Goal: Task Accomplishment & Management: Manage account settings

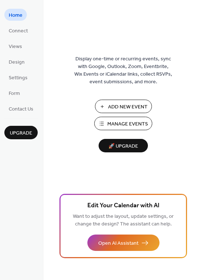
click at [121, 121] on span "Manage Events" at bounding box center [127, 124] width 41 height 8
click at [113, 123] on span "Manage Events" at bounding box center [127, 124] width 41 height 8
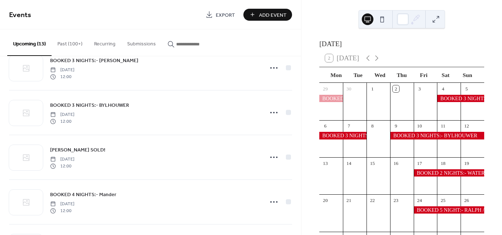
scroll to position [294, 0]
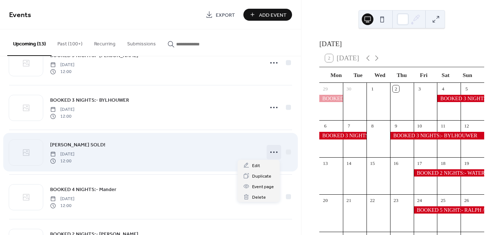
click at [272, 152] on icon at bounding box center [274, 152] width 12 height 12
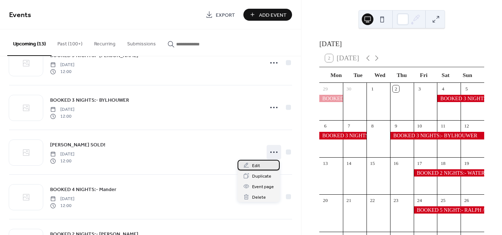
click at [256, 165] on span "Edit" at bounding box center [256, 166] width 8 height 8
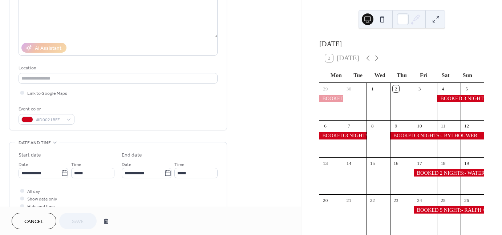
scroll to position [97, 0]
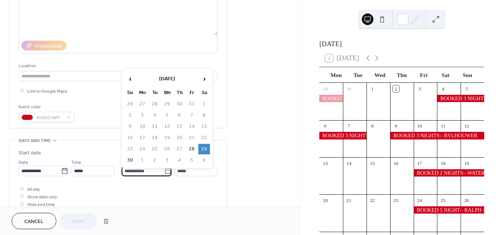
click at [153, 170] on input "**********" at bounding box center [143, 171] width 42 height 11
click at [131, 157] on td "30" at bounding box center [130, 160] width 12 height 11
type input "**********"
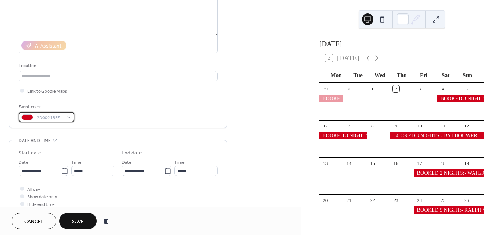
click at [66, 118] on div "#D0021BFF" at bounding box center [47, 117] width 56 height 11
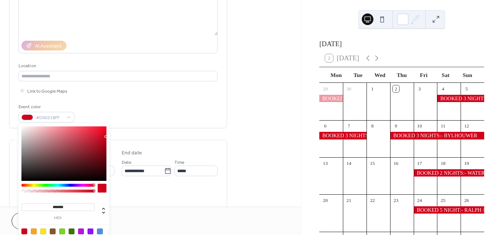
click at [72, 232] on div at bounding box center [72, 231] width 6 height 6
type input "*******"
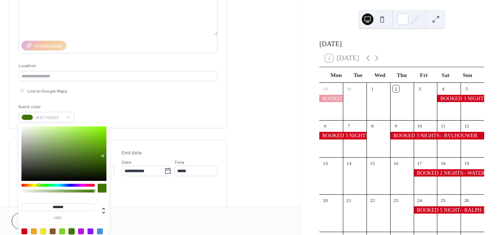
click at [141, 198] on div "All day Show date only Hide end time" at bounding box center [118, 196] width 199 height 23
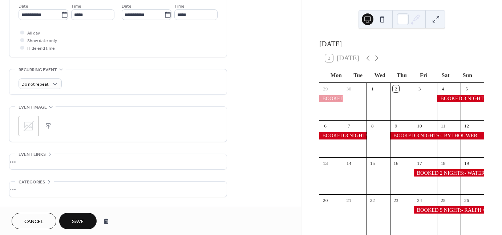
scroll to position [254, 0]
click at [47, 123] on button "button" at bounding box center [48, 125] width 10 height 10
click at [29, 123] on icon at bounding box center [29, 125] width 10 height 10
click at [24, 153] on div "•••" at bounding box center [117, 160] width 217 height 15
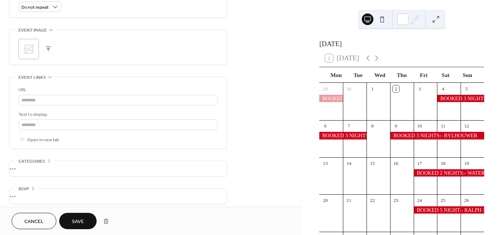
scroll to position [334, 0]
click at [34, 70] on span "Event links" at bounding box center [32, 74] width 27 height 8
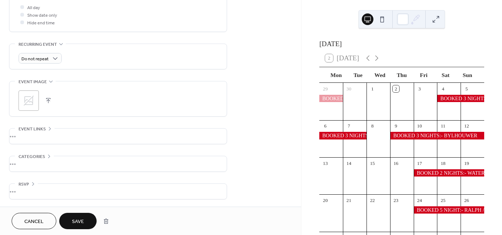
scroll to position [277, 0]
click at [33, 129] on div "•••" at bounding box center [117, 136] width 217 height 15
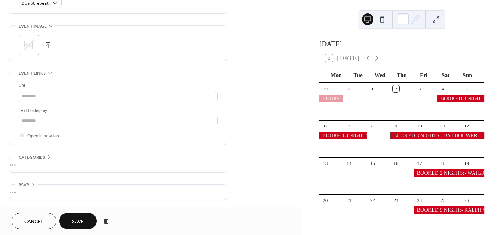
click at [39, 73] on div "•••" at bounding box center [117, 73] width 217 height 1
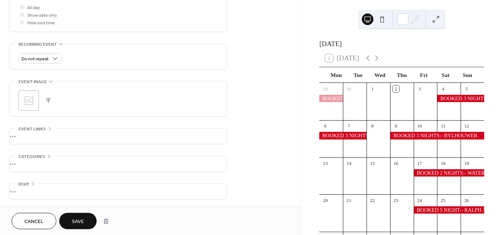
scroll to position [277, 0]
click at [31, 155] on span "Categories" at bounding box center [32, 158] width 27 height 8
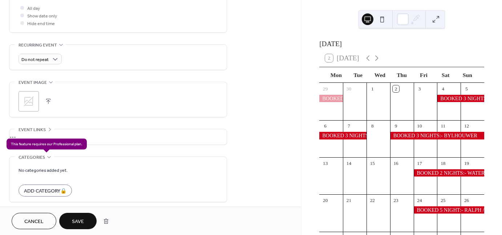
scroll to position [307, 0]
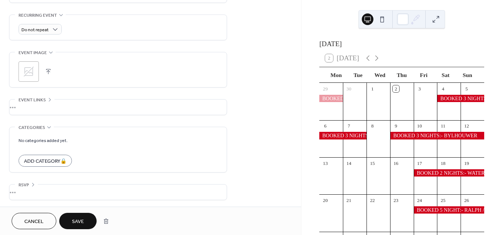
click at [38, 127] on div "•••" at bounding box center [117, 127] width 217 height 1
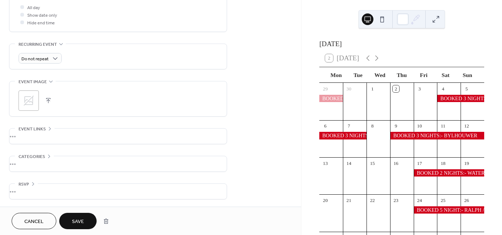
scroll to position [277, 0]
click at [25, 184] on div "•••" at bounding box center [117, 191] width 217 height 15
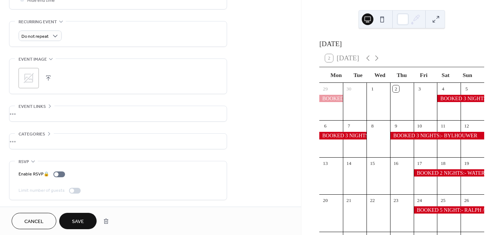
click at [27, 161] on span "RSVP" at bounding box center [24, 162] width 11 height 8
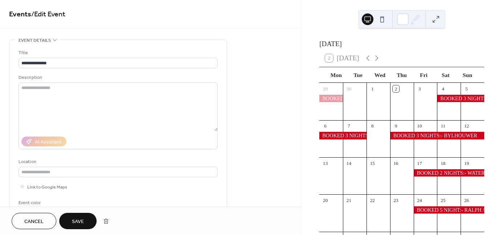
scroll to position [0, 0]
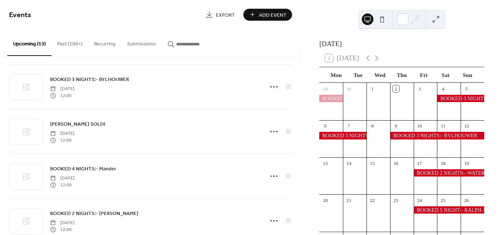
scroll to position [316, 0]
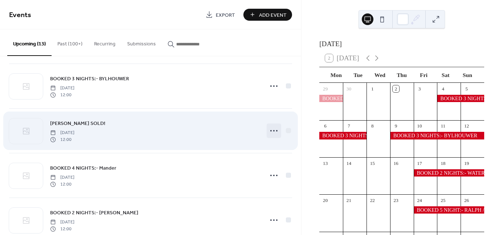
click at [270, 127] on icon at bounding box center [274, 131] width 12 height 12
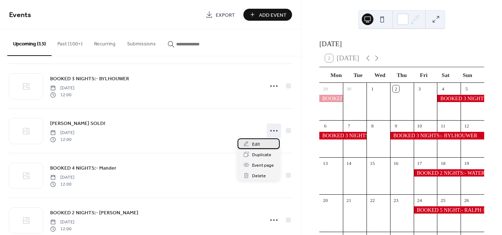
click at [253, 143] on span "Edit" at bounding box center [256, 145] width 8 height 8
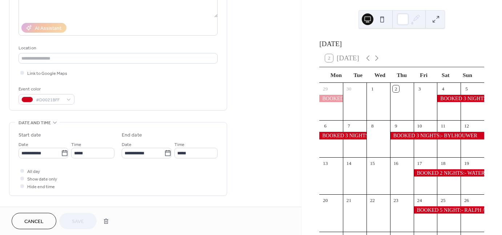
scroll to position [129, 0]
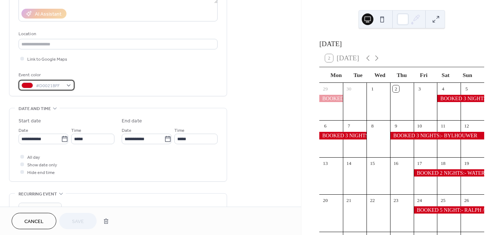
click at [68, 85] on div "#D0021BFF" at bounding box center [47, 85] width 56 height 11
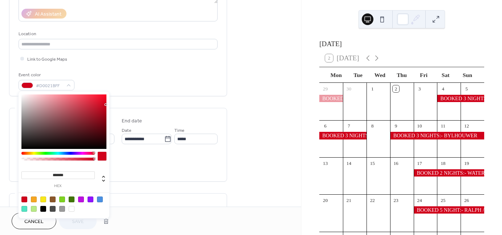
click at [70, 198] on div at bounding box center [72, 199] width 6 height 6
type input "*******"
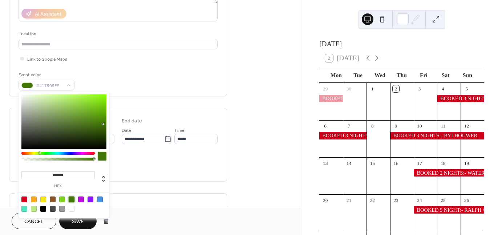
click at [81, 224] on span "Save" at bounding box center [78, 222] width 12 height 8
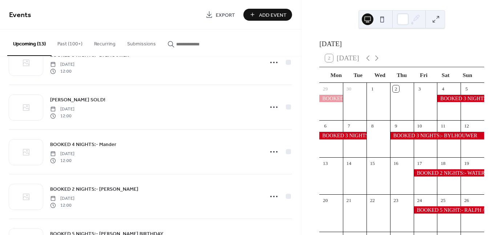
scroll to position [330, 0]
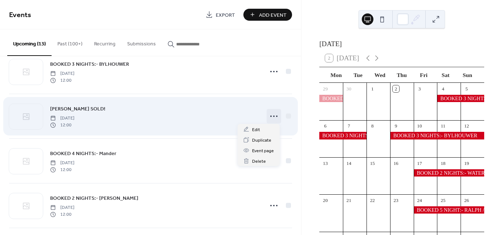
click at [270, 115] on circle at bounding box center [270, 115] width 1 height 1
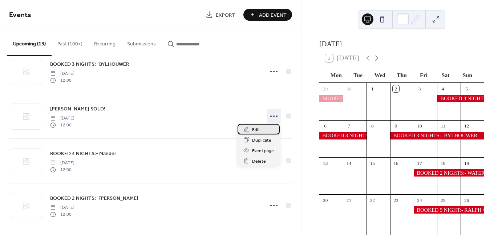
click at [254, 130] on span "Edit" at bounding box center [256, 130] width 8 height 8
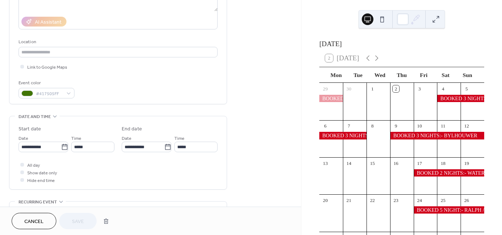
scroll to position [121, 0]
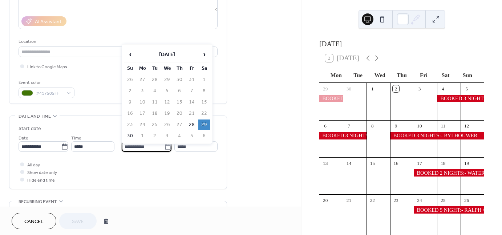
click at [154, 145] on input "**********" at bounding box center [143, 146] width 42 height 11
click at [130, 131] on td "30" at bounding box center [130, 136] width 12 height 11
type input "**********"
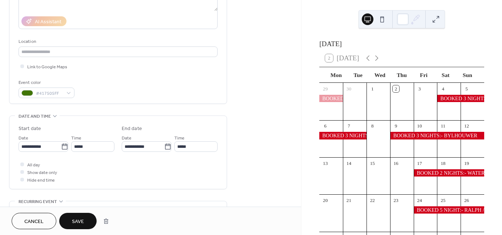
click at [76, 218] on span "Save" at bounding box center [78, 222] width 12 height 8
